Goal: Information Seeking & Learning: Learn about a topic

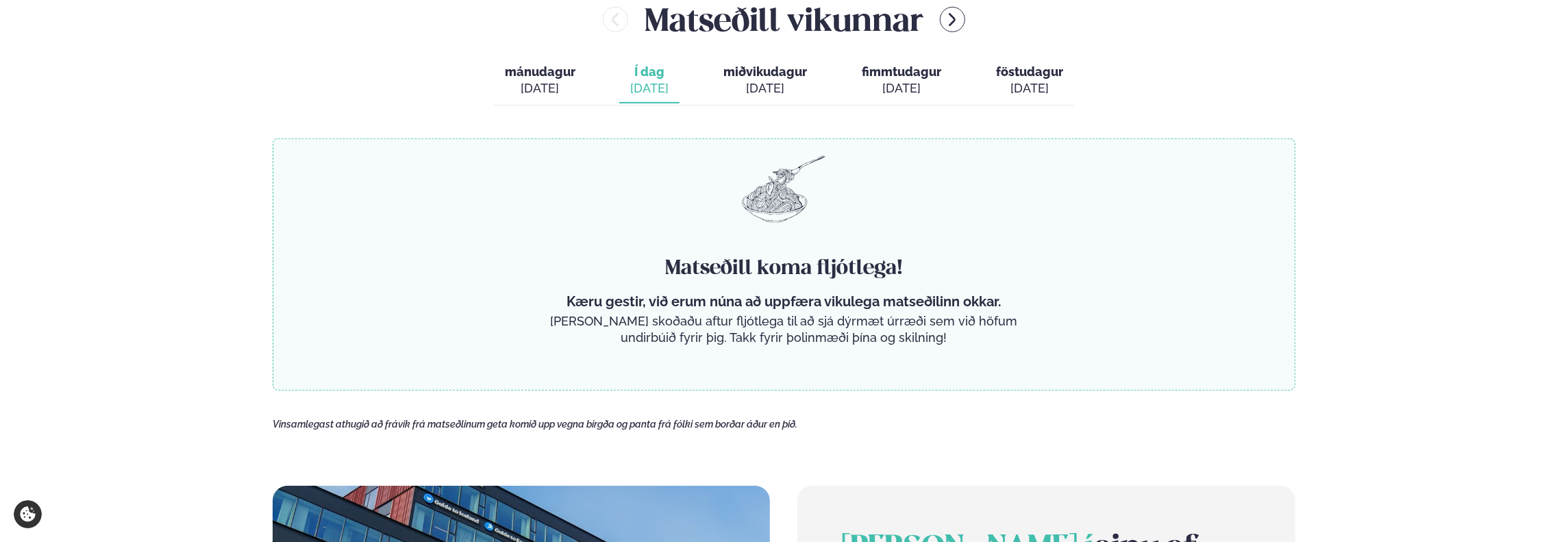
scroll to position [615, 0]
click at [773, 99] on button "miðvikudagur mið. [DATE]" at bounding box center [765, 79] width 105 height 46
click at [666, 102] on button "Í dag Í d. sep. 16" at bounding box center [649, 79] width 61 height 46
drag, startPoint x: 526, startPoint y: 90, endPoint x: 538, endPoint y: 96, distance: 13.4
click at [526, 90] on div "[DATE]" at bounding box center [539, 88] width 71 height 16
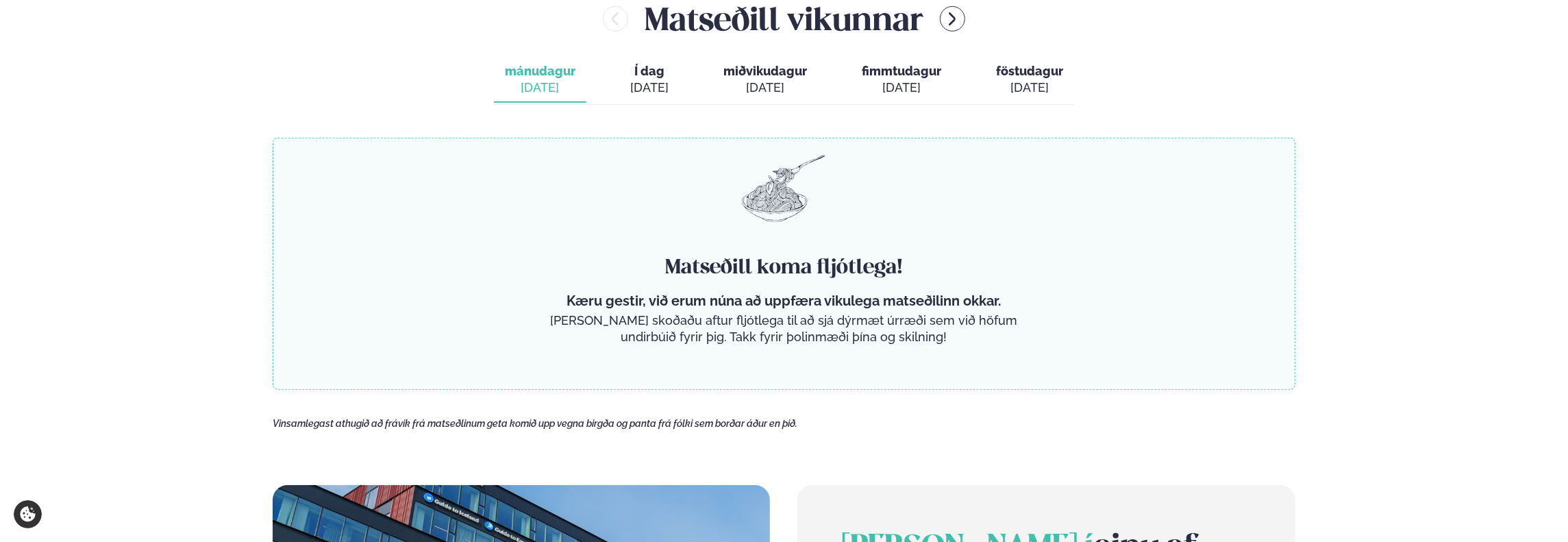
click at [649, 247] on div "Matseðill koma fljótlega! Kæru gestir, við erum núna að uppfæra vikulega matseð…" at bounding box center [783, 263] width 1022 height 252
click at [671, 97] on button "Í dag Í d. sep. 16" at bounding box center [649, 79] width 61 height 46
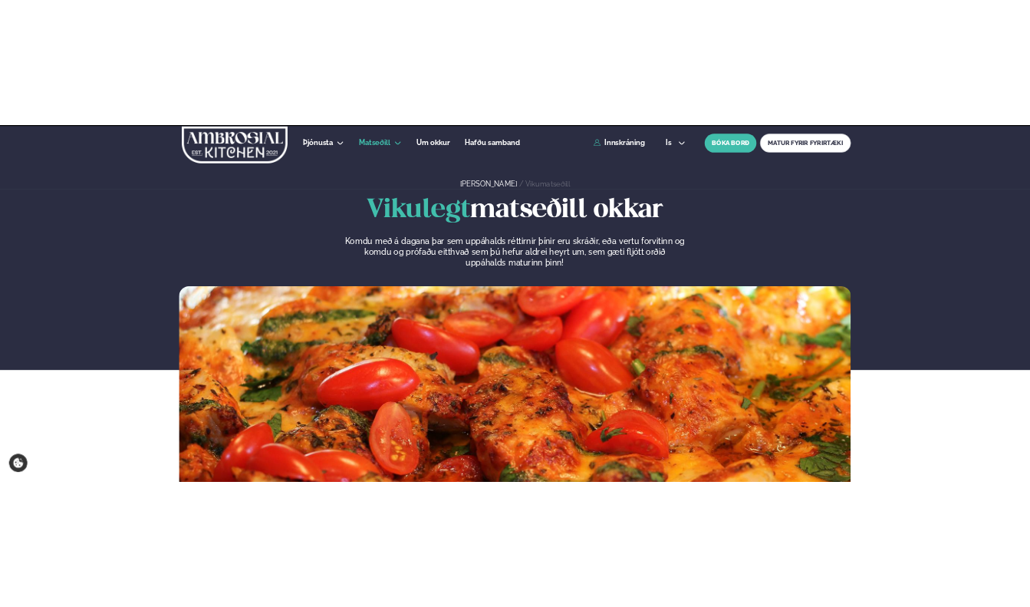
scroll to position [689, 0]
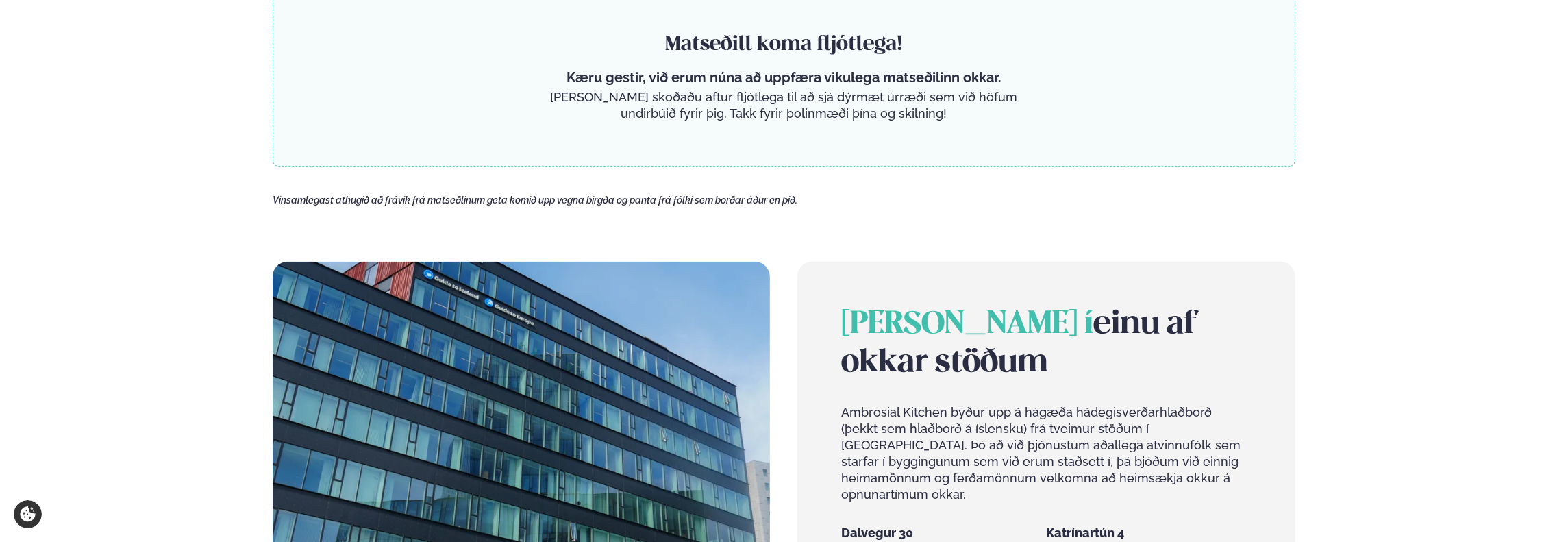
scroll to position [838, 0]
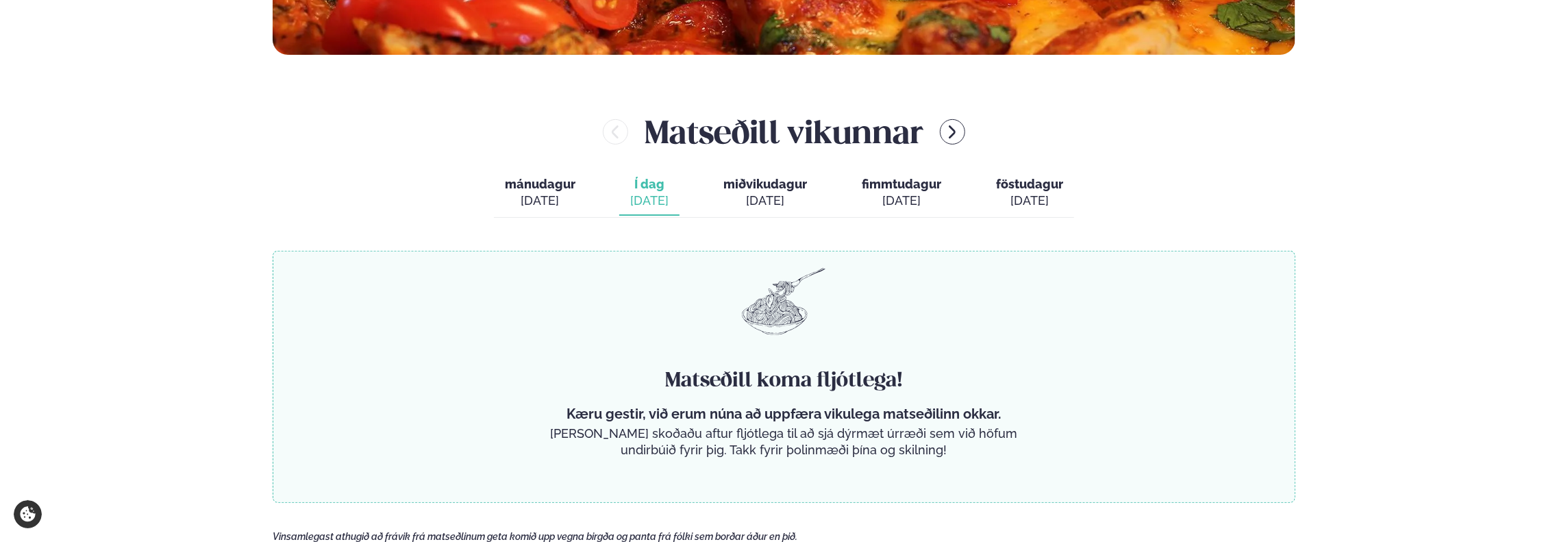
click at [742, 260] on div "Matseðill koma fljótlega! Kæru gestir, við erum núna að uppfæra vikulega matseð…" at bounding box center [783, 377] width 1022 height 252
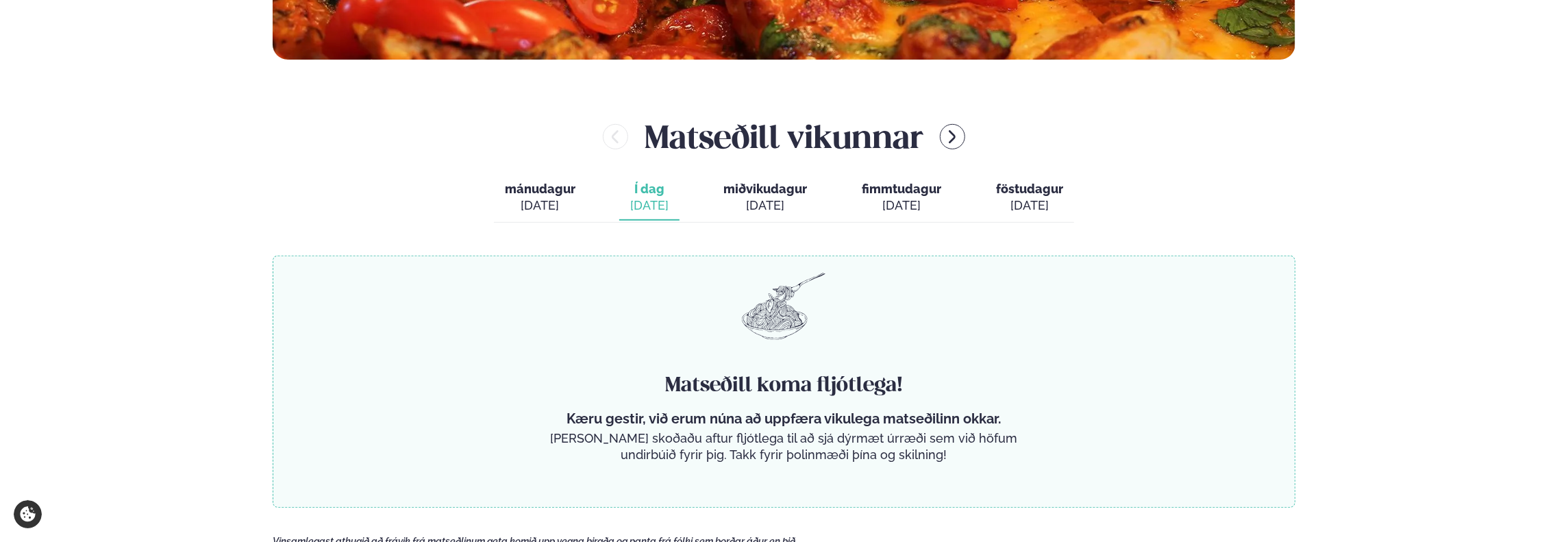
scroll to position [496, 0]
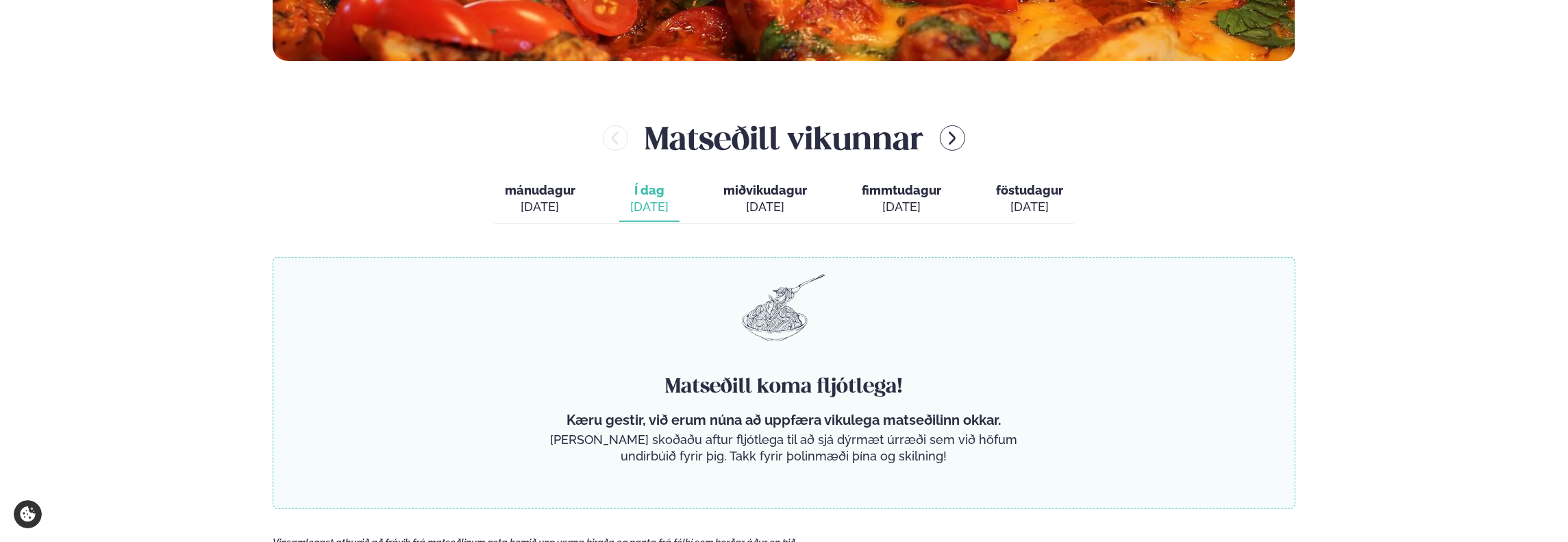
click at [750, 328] on img at bounding box center [784, 307] width 84 height 67
click at [798, 203] on div "[DATE]" at bounding box center [765, 206] width 84 height 16
click at [889, 201] on div "[DATE]" at bounding box center [901, 206] width 79 height 16
